Goal: Transaction & Acquisition: Book appointment/travel/reservation

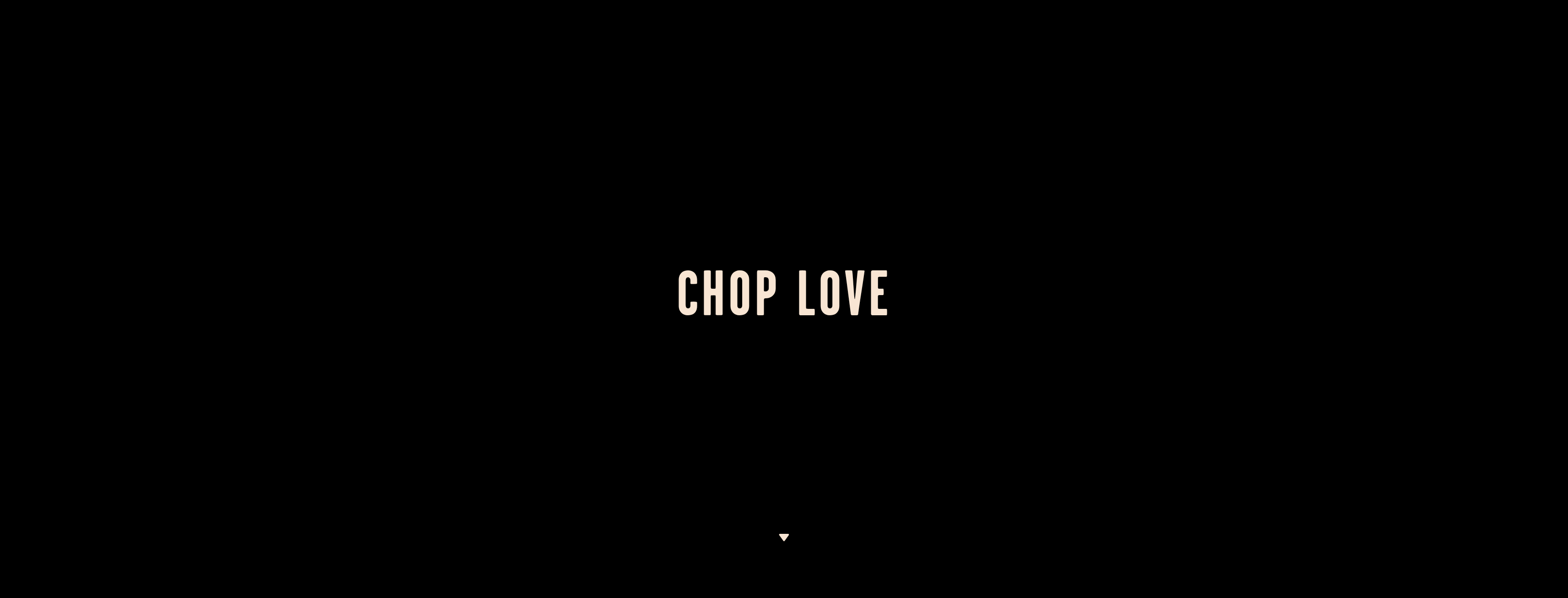
click at [783, 539] on img at bounding box center [784, 537] width 12 height 7
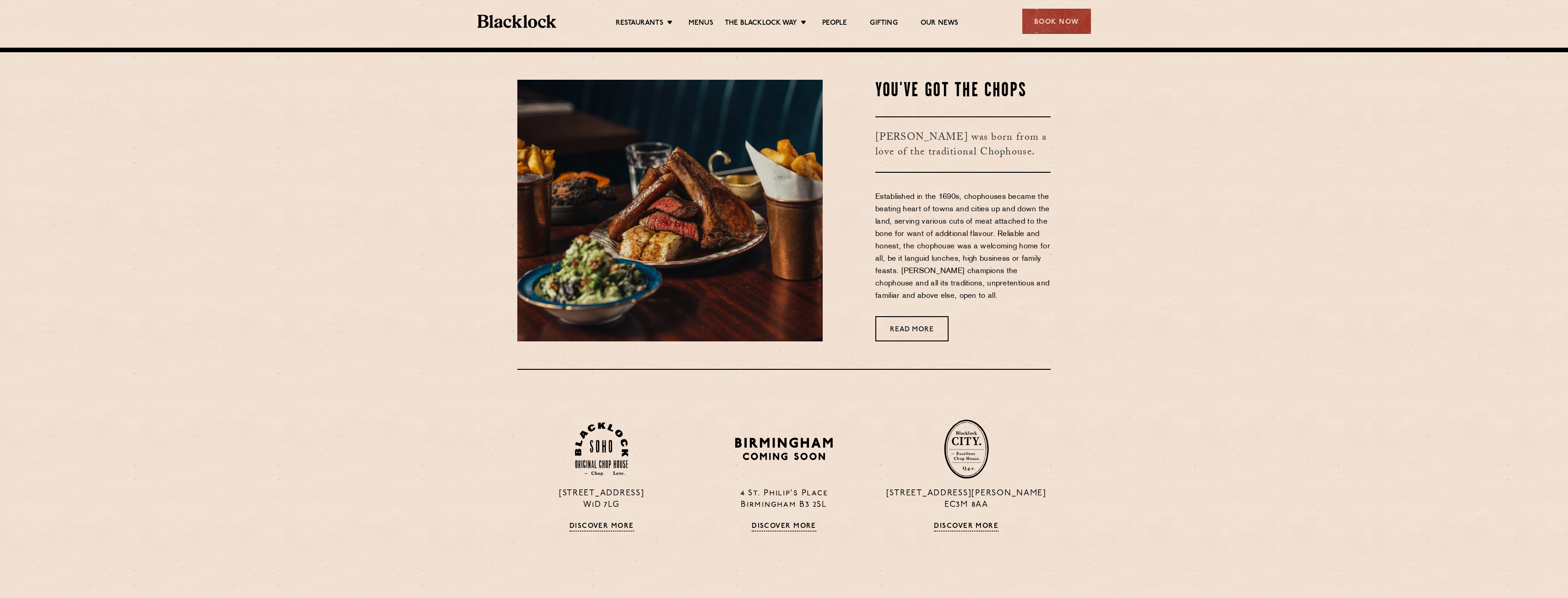
scroll to position [550, 0]
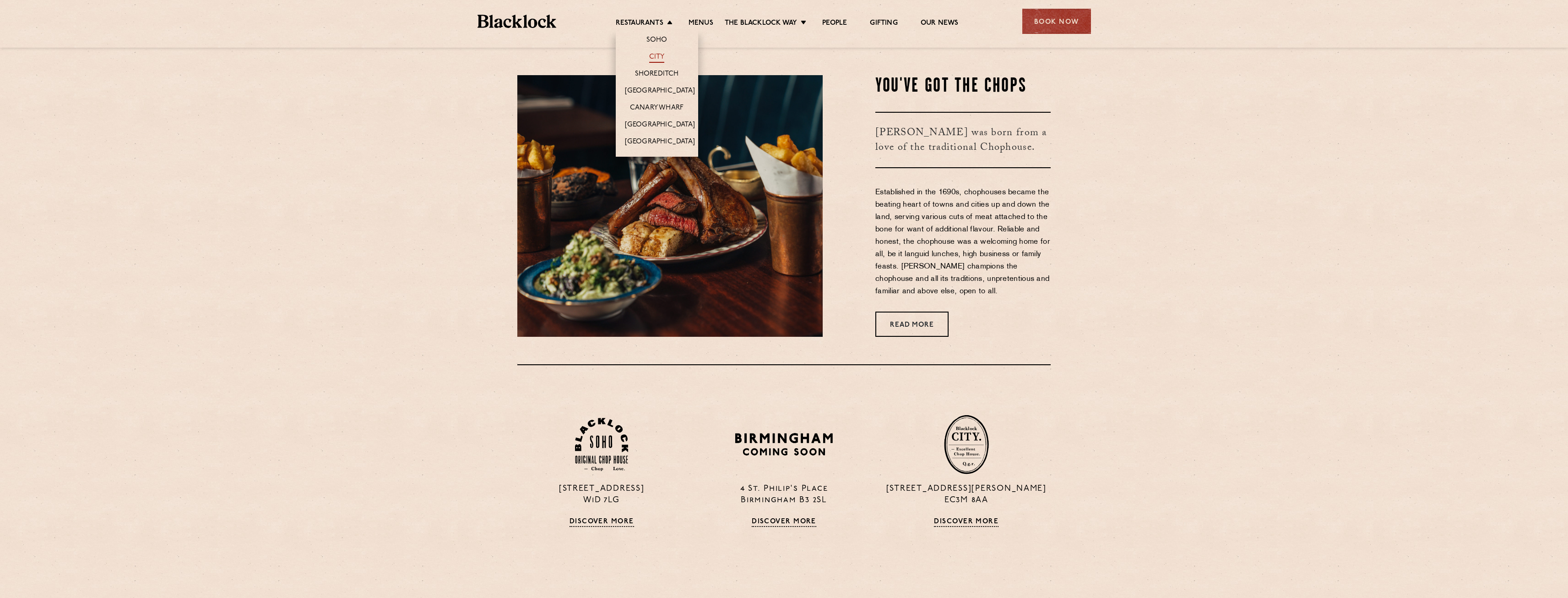
click at [661, 55] on link "City" at bounding box center [657, 57] width 15 height 10
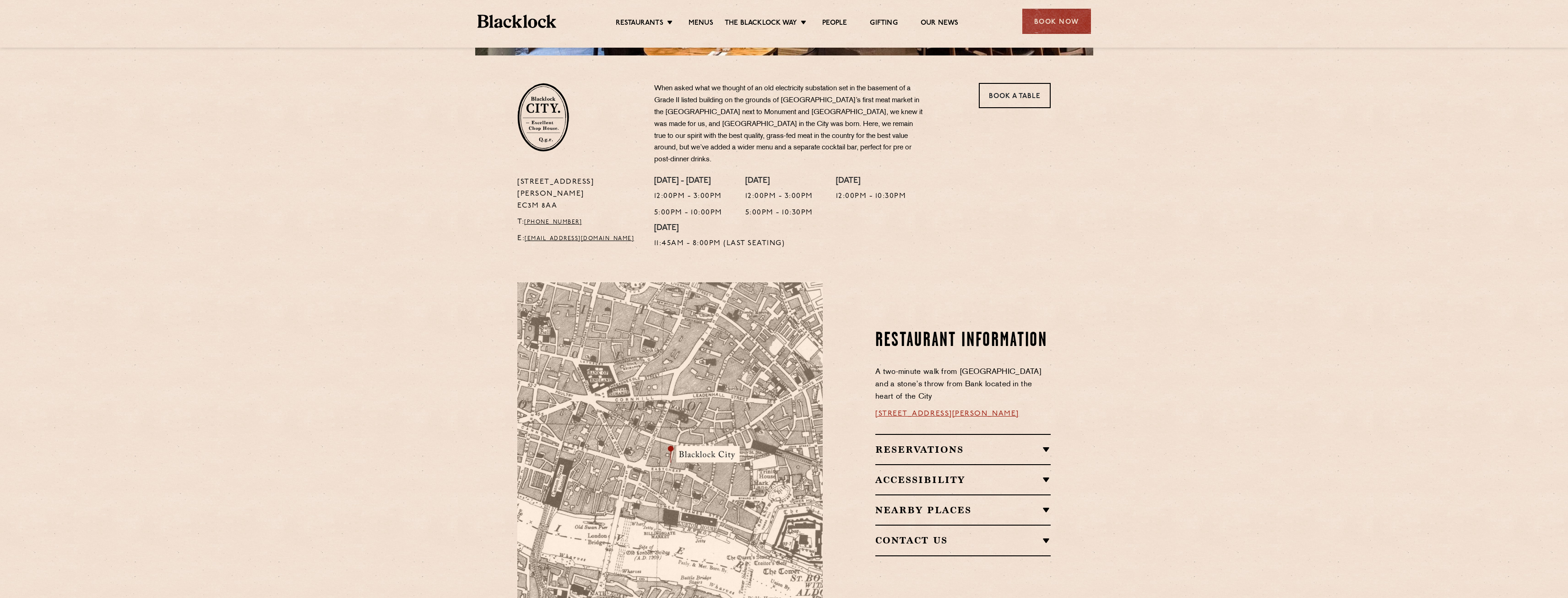
scroll to position [275, 0]
click at [929, 409] on link "13 Philpot Ln, London EC3M 8AA" at bounding box center [947, 412] width 144 height 7
click at [933, 443] on h2 "Reservations" at bounding box center [963, 449] width 176 height 11
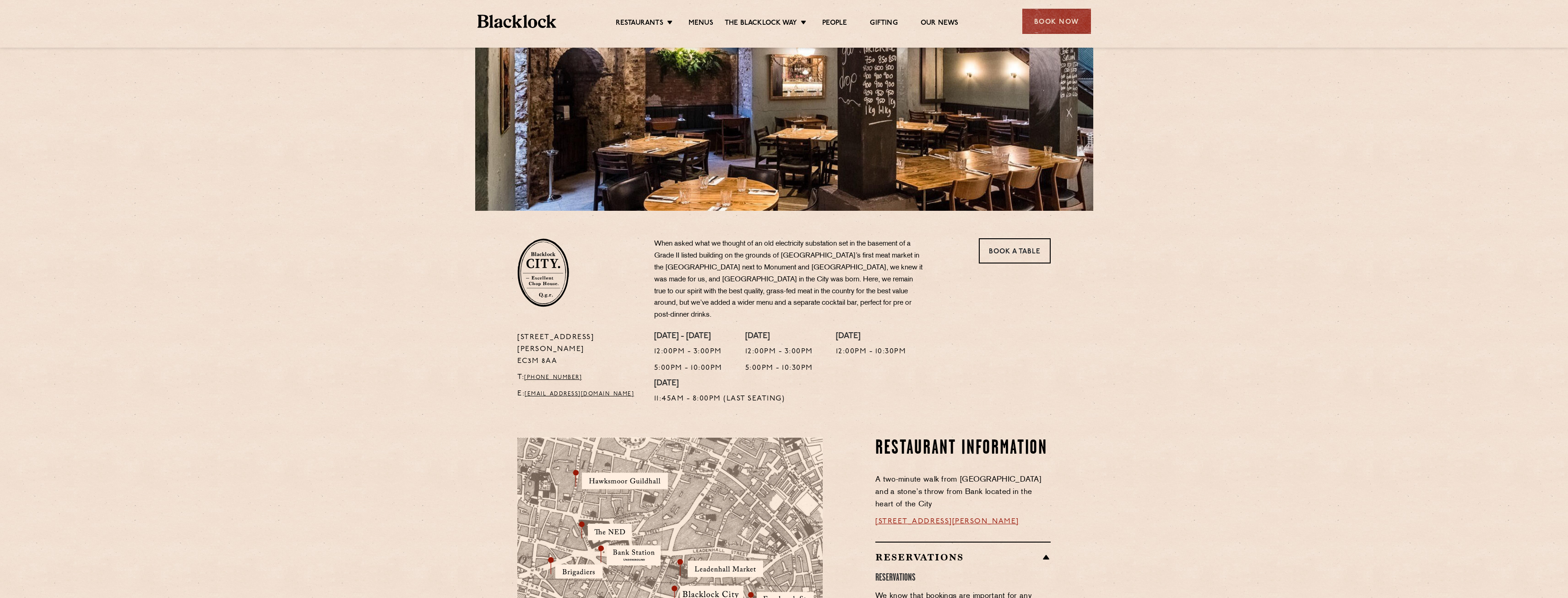
scroll to position [0, 0]
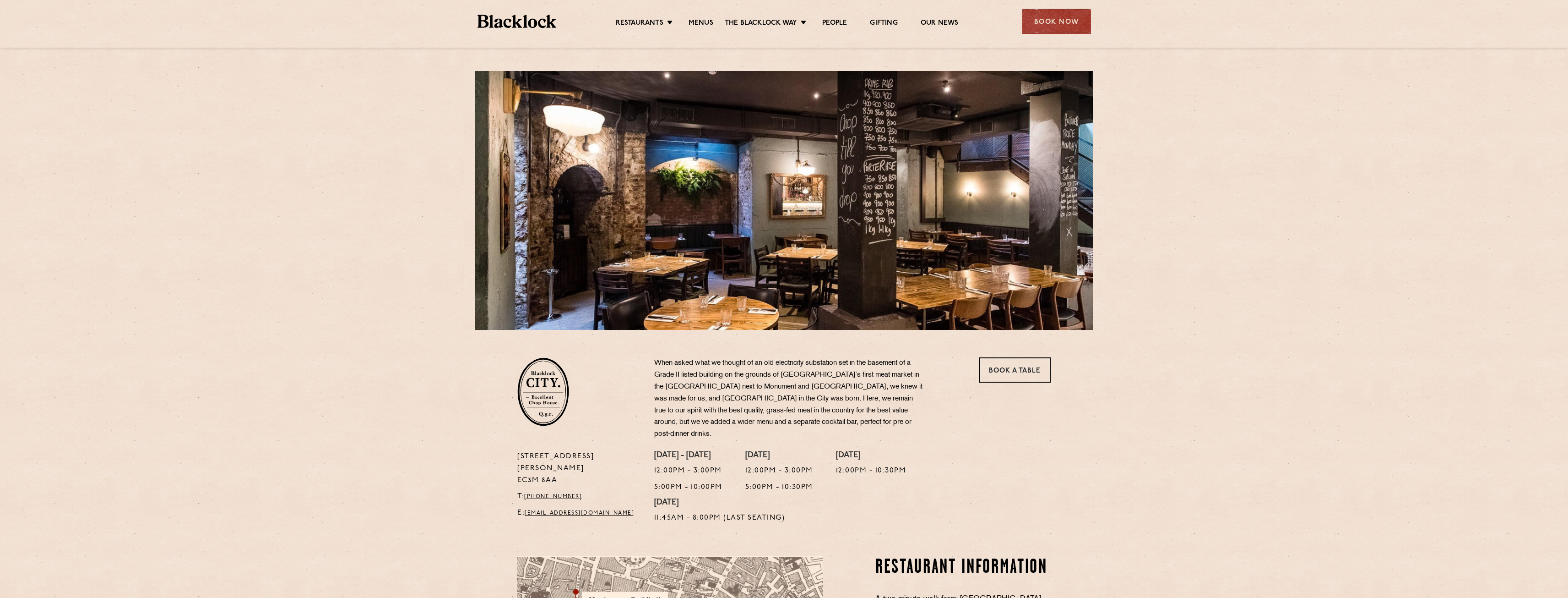
click at [1048, 15] on div "Book Now" at bounding box center [1056, 21] width 69 height 26
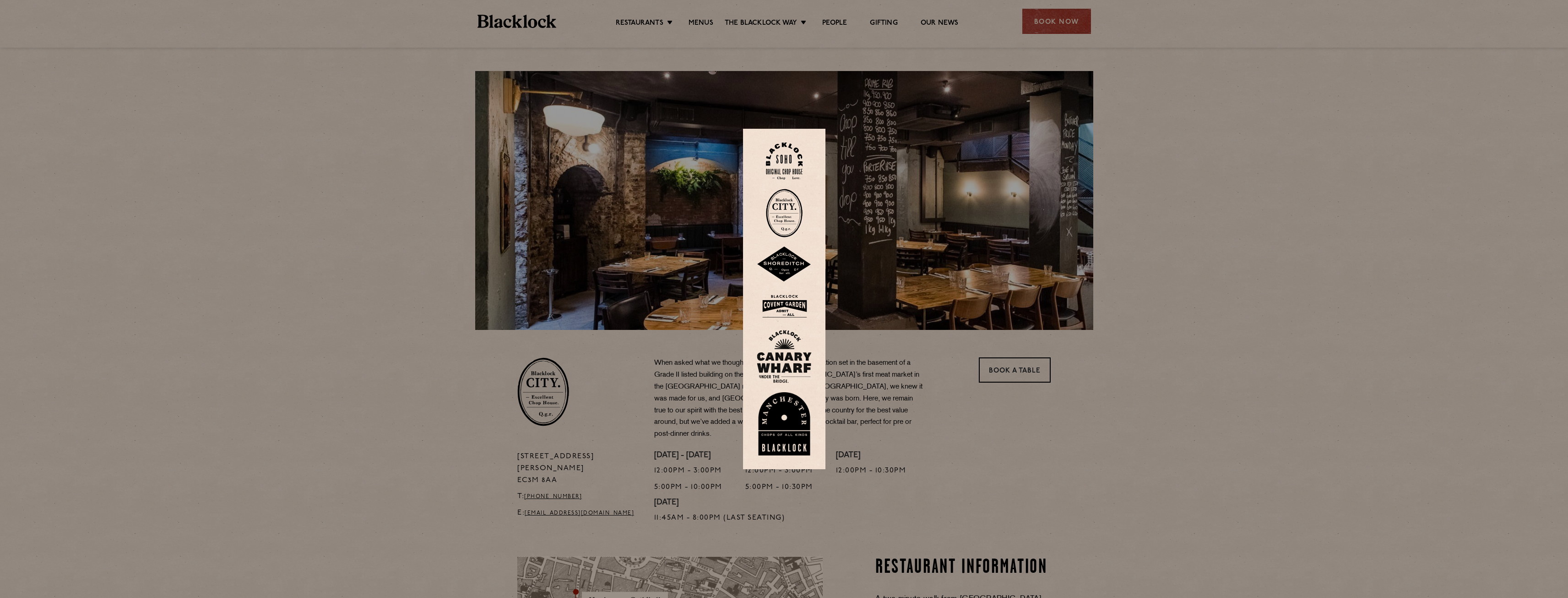
click at [791, 206] on img at bounding box center [784, 213] width 36 height 49
